Goal: Information Seeking & Learning: Learn about a topic

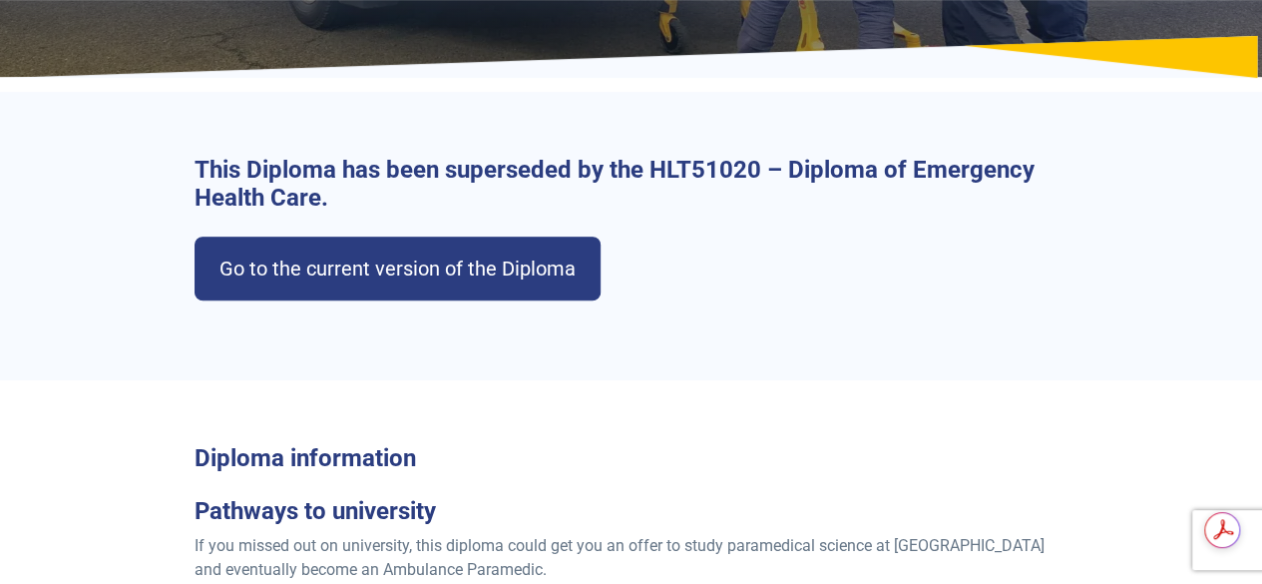
scroll to position [426, 0]
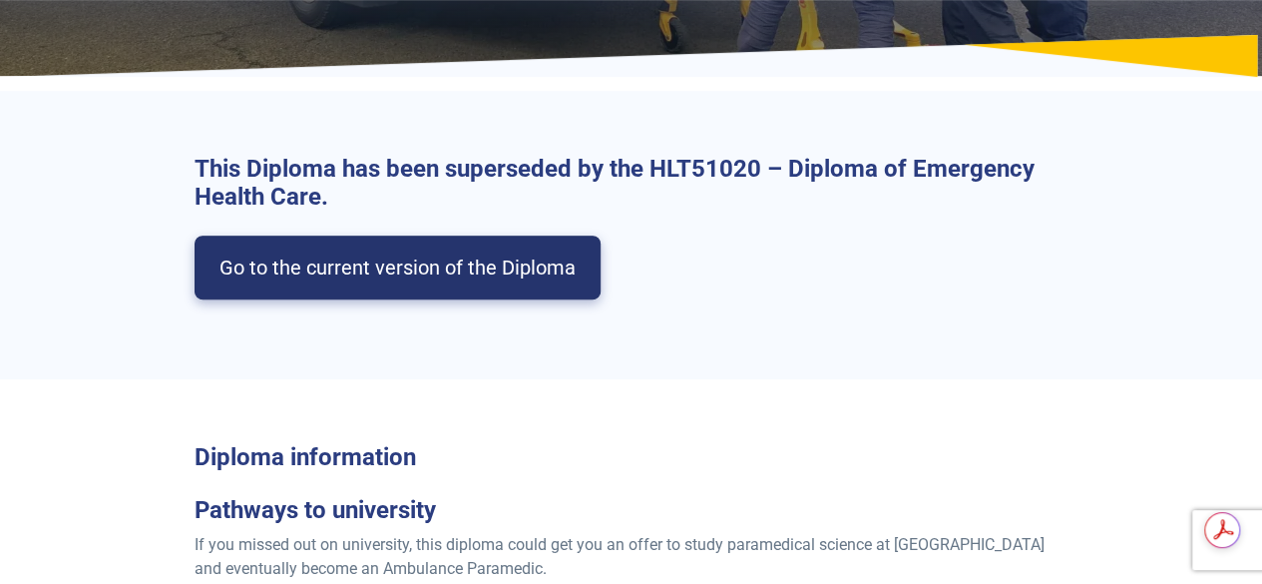
click at [541, 292] on link "Go to the current version of the Diploma" at bounding box center [398, 267] width 406 height 64
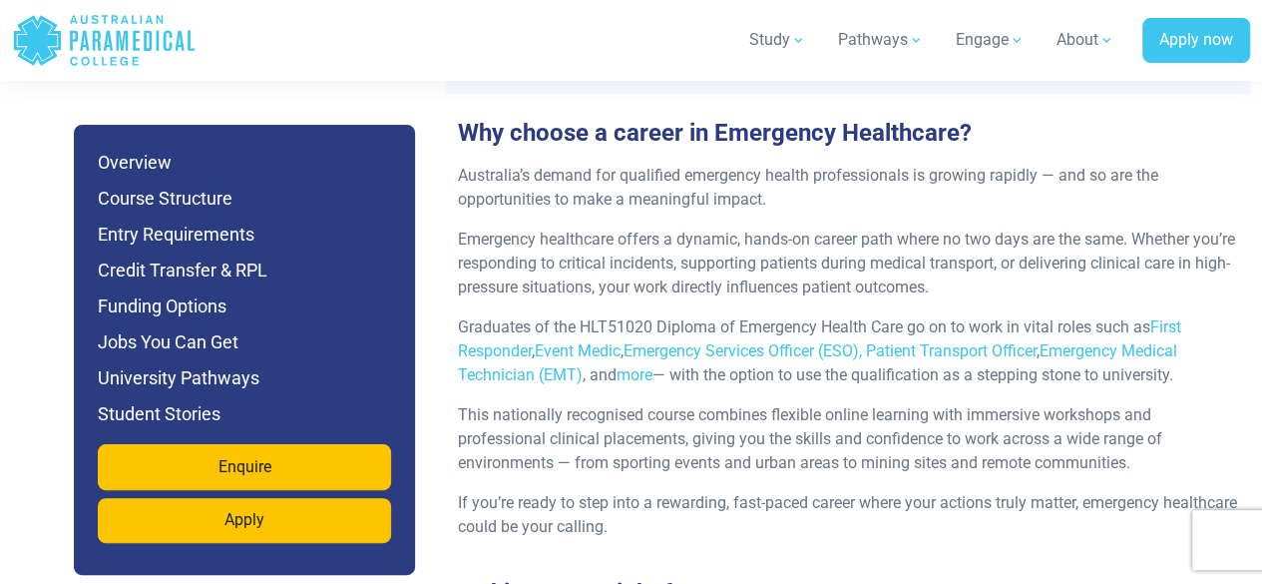
scroll to position [2388, 0]
click at [231, 334] on h6 "Jobs You Can Get" at bounding box center [244, 342] width 293 height 28
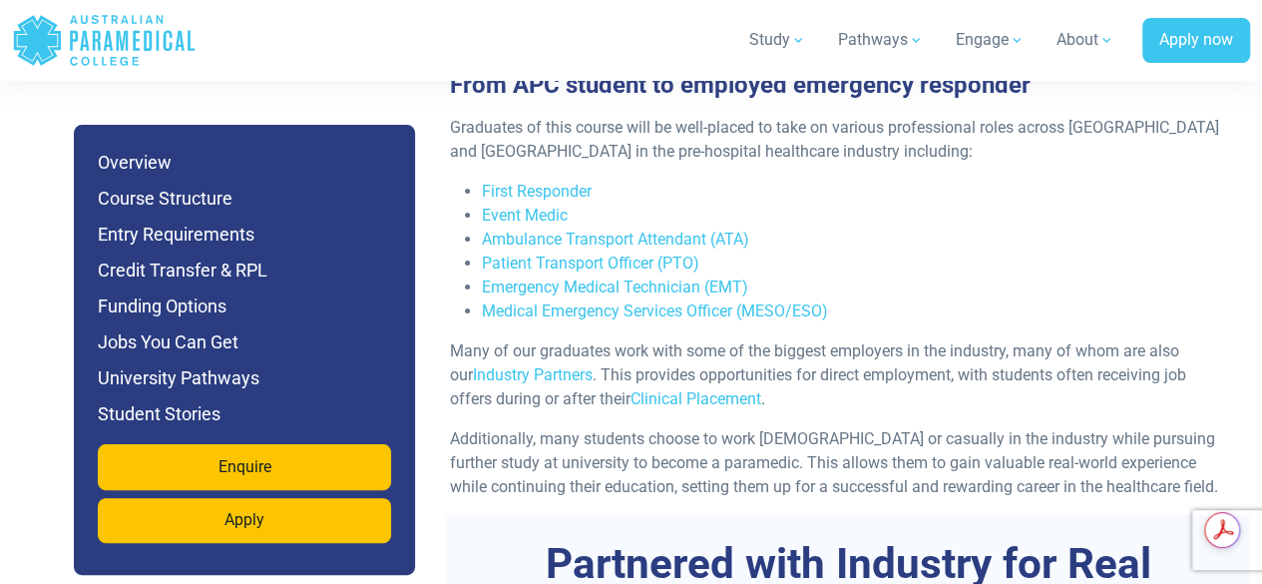
scroll to position [7000, 0]
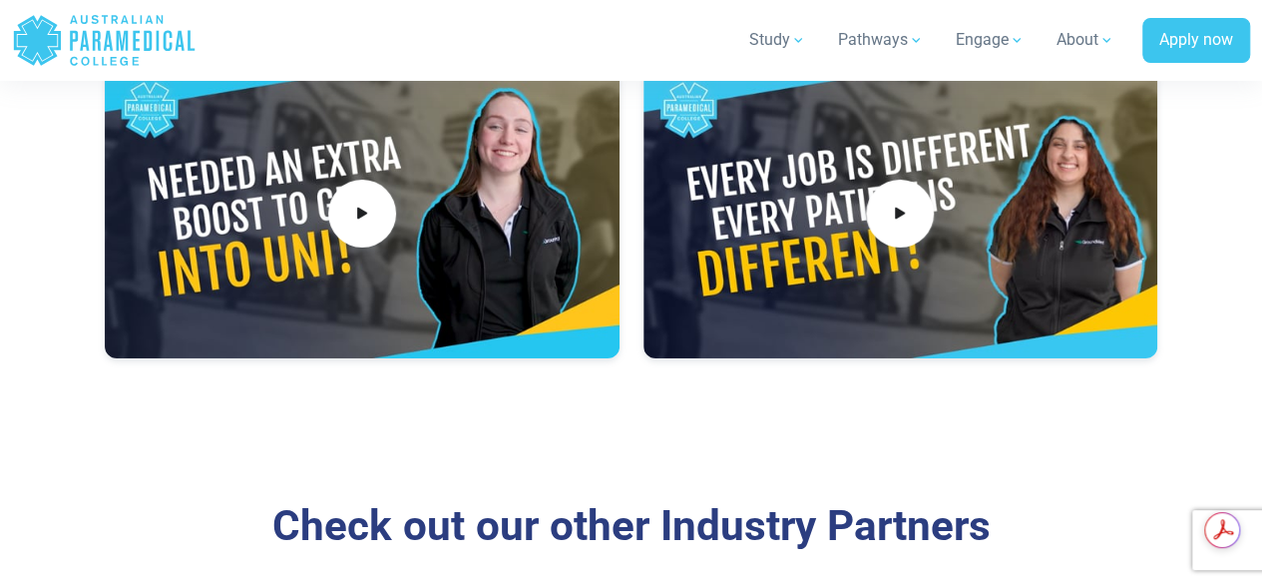
scroll to position [3208, 0]
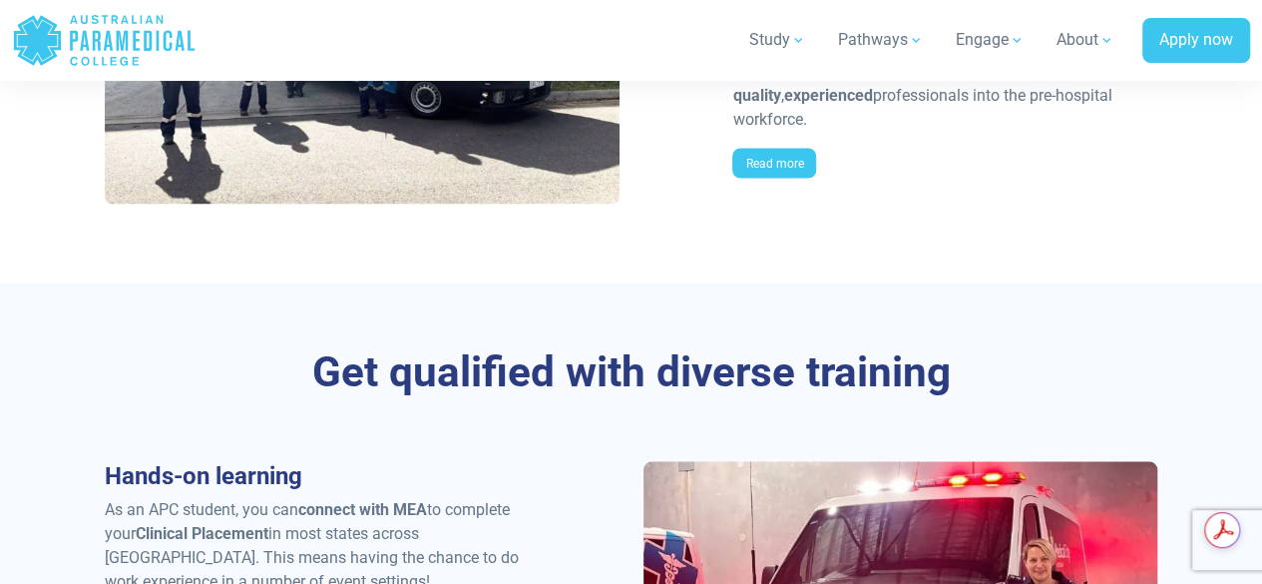
scroll to position [1963, 0]
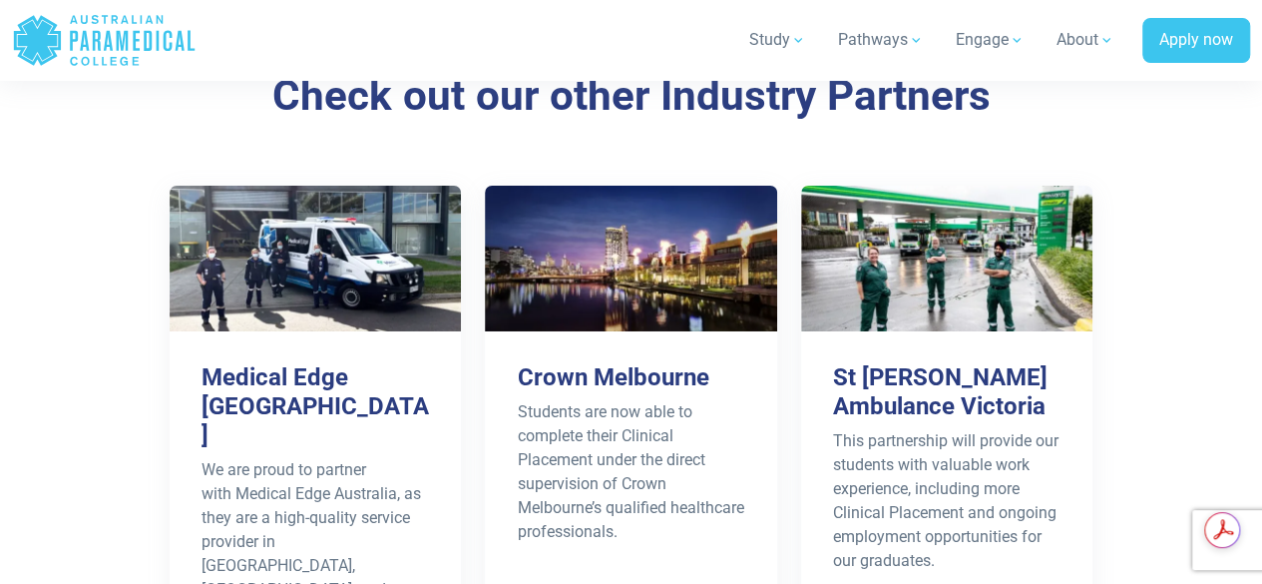
scroll to position [3359, 0]
